Goal: Task Accomplishment & Management: Complete application form

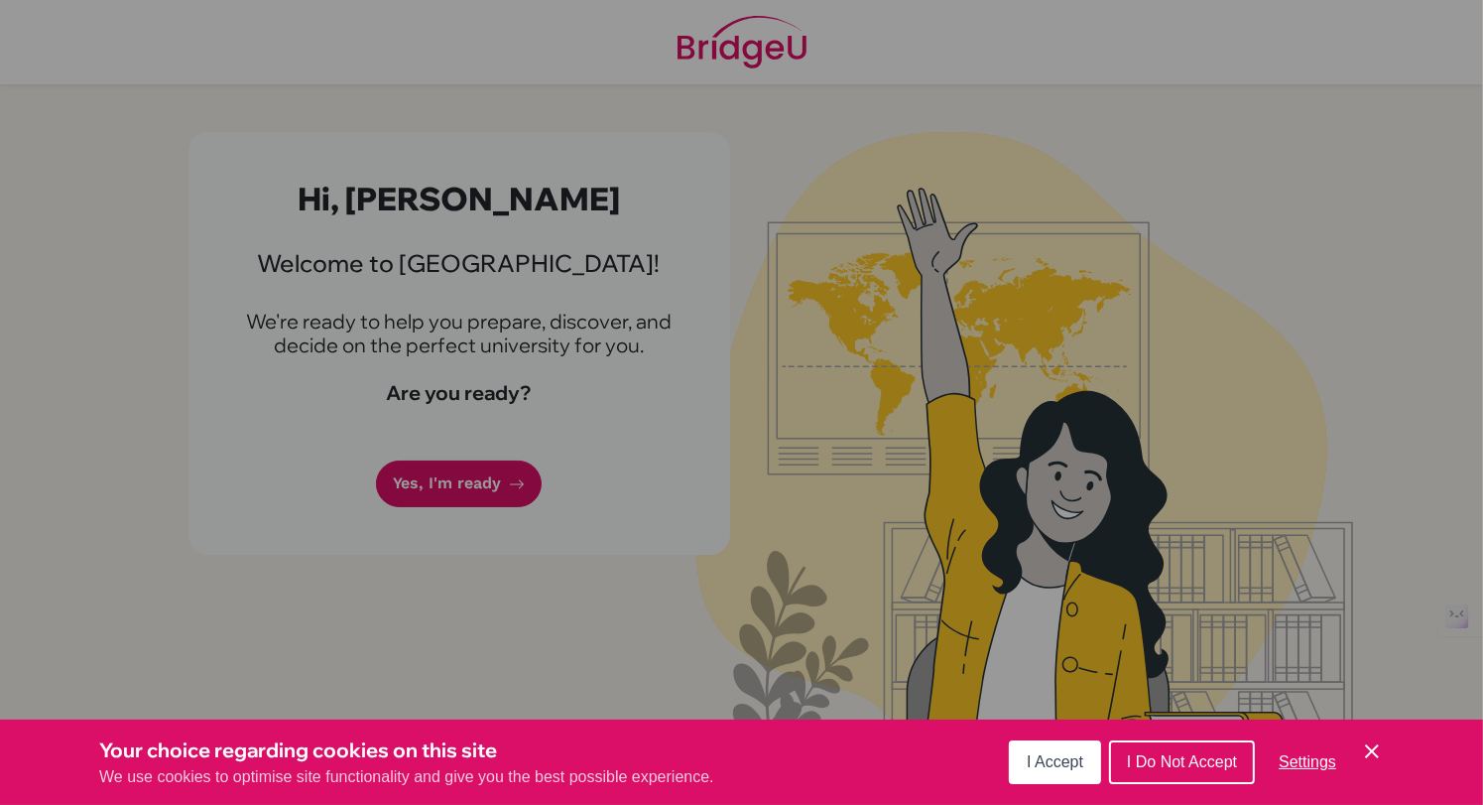
click at [464, 482] on div "Cookie Preferences" at bounding box center [741, 402] width 1483 height 805
click at [1063, 753] on span "I Accept" at bounding box center [1055, 761] width 57 height 17
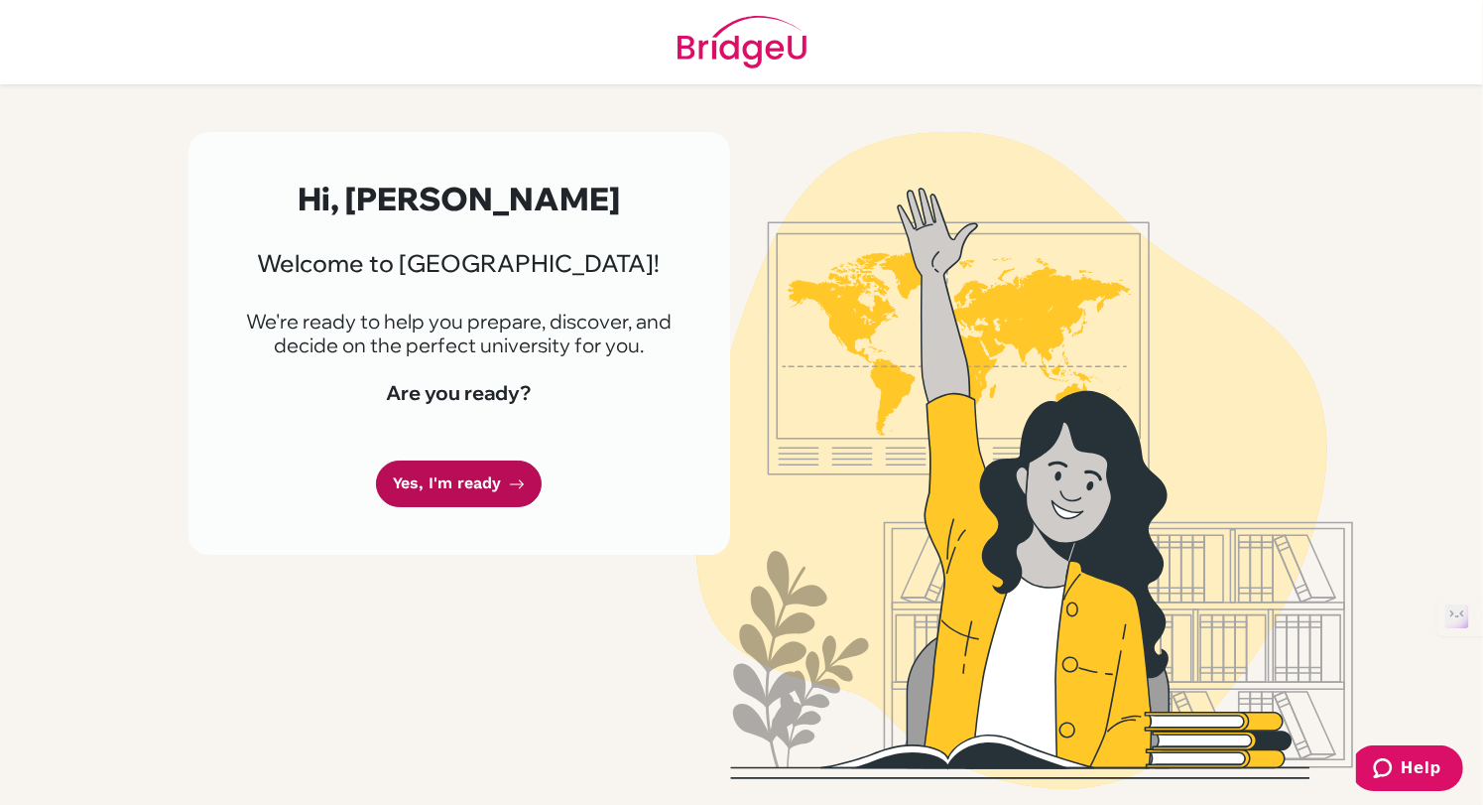
click at [442, 478] on link "Yes, I'm ready" at bounding box center [459, 483] width 166 height 47
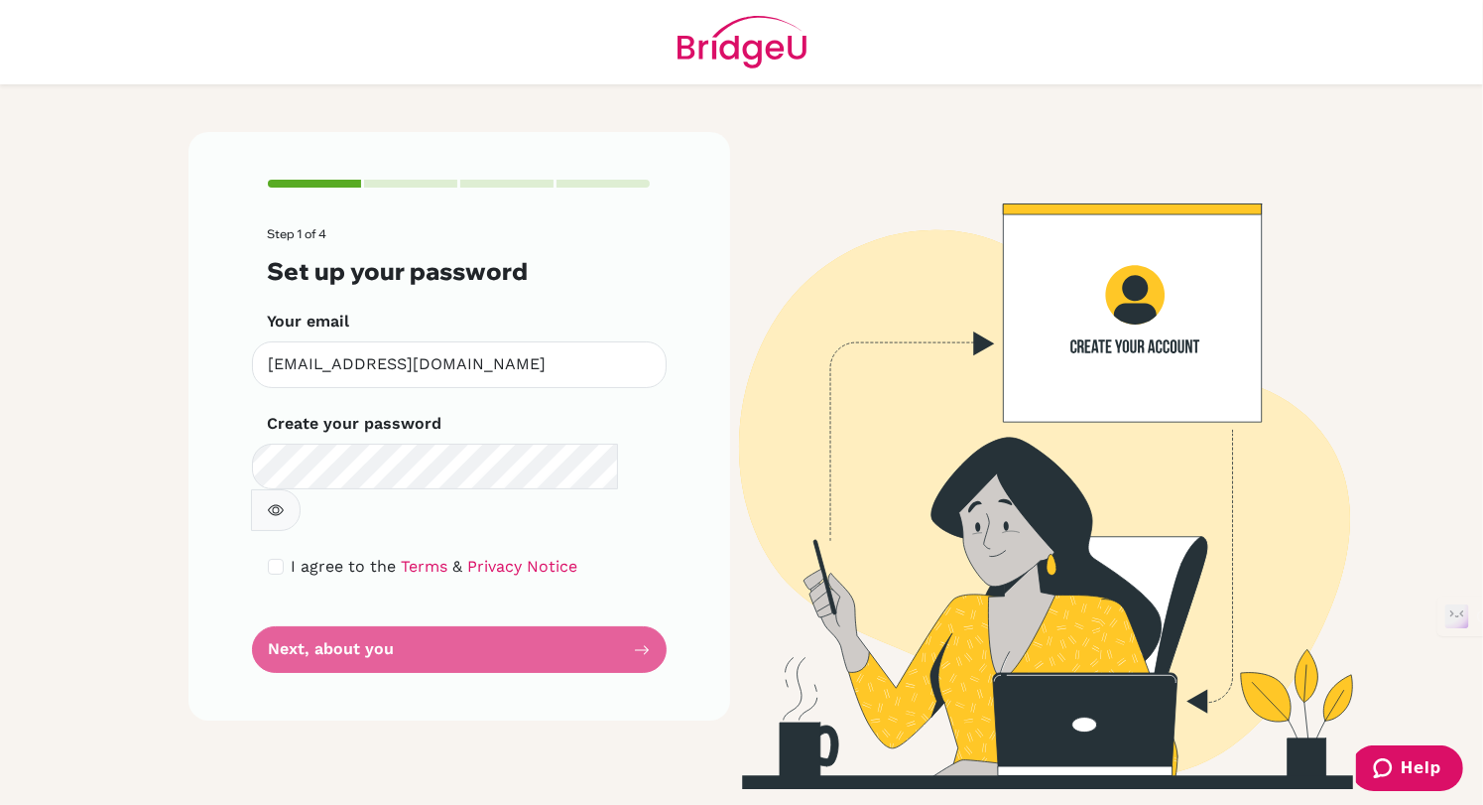
click at [284, 502] on icon "button" at bounding box center [276, 510] width 16 height 16
click at [269, 559] on input "checkbox" at bounding box center [276, 567] width 16 height 16
checkbox input "true"
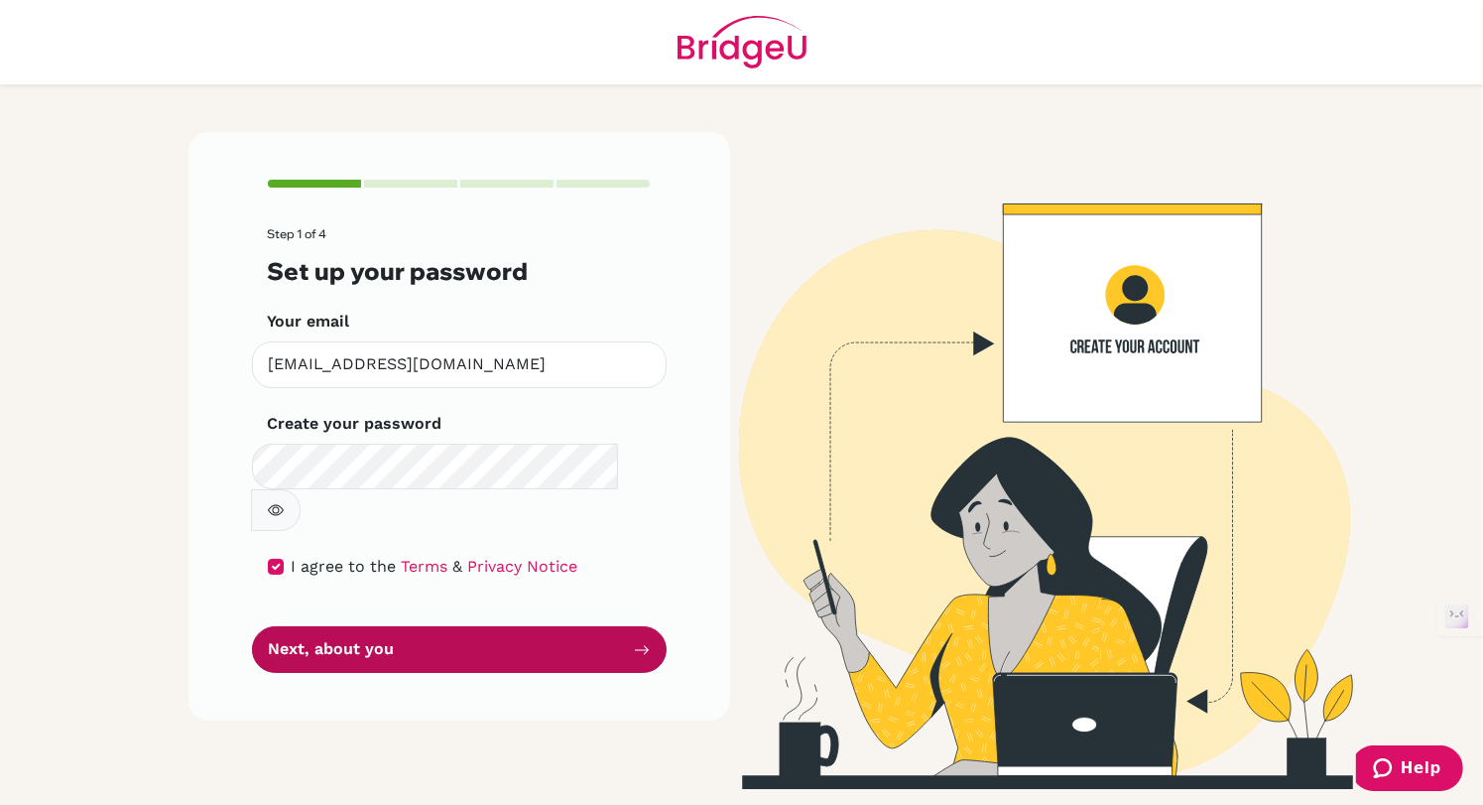
click at [313, 626] on button "Next, about you" at bounding box center [459, 649] width 415 height 47
